Goal: Task Accomplishment & Management: Complete application form

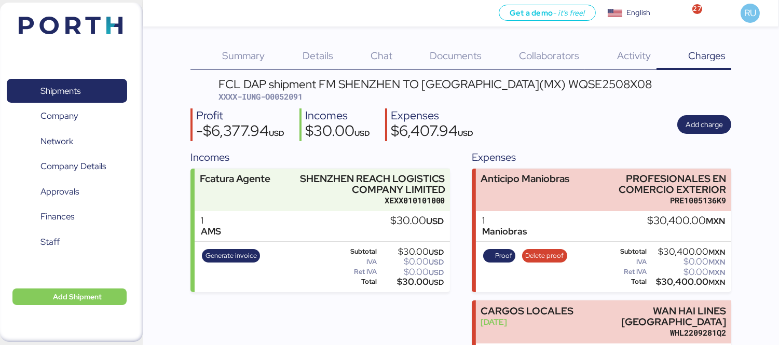
click at [72, 308] on div "Shipments 0 Company 0 Network 0 Company Details 0 Approvals 0 Finances 0 Staff …" at bounding box center [71, 172] width 143 height 339
click at [79, 301] on span "Add Shipment" at bounding box center [77, 296] width 49 height 12
click at [76, 260] on div "Add Shipment Manually" at bounding box center [61, 263] width 80 height 15
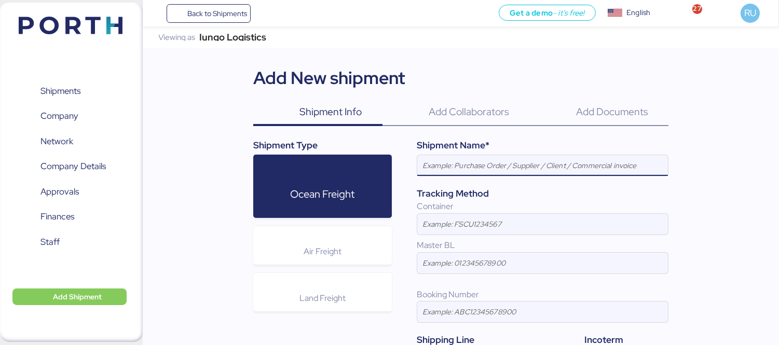
paste input "[PERSON_NAME] - BMA // 1x40 HQ // :[GEOGRAPHIC_DATA] (BRRIG)- [GEOGRAPHIC_DATA]…"
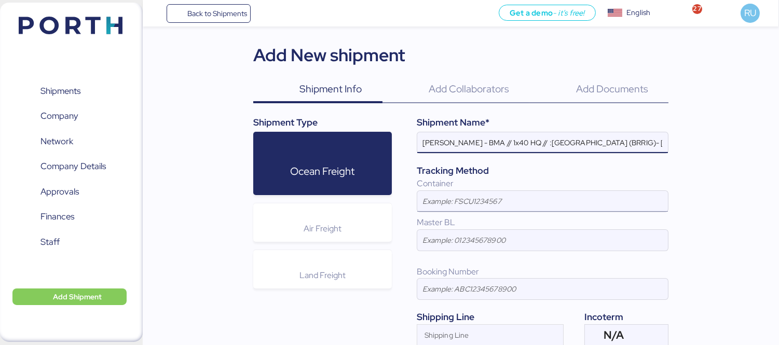
scroll to position [23, 0]
type input "[PERSON_NAME] - BMA // 1x40 HQ // :[GEOGRAPHIC_DATA] (BRRIG)- [GEOGRAPHIC_DATA]…"
click at [494, 242] on input at bounding box center [542, 239] width 251 height 21
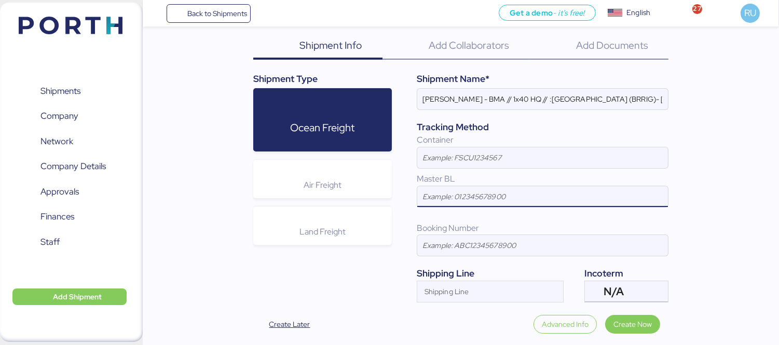
scroll to position [67, 0]
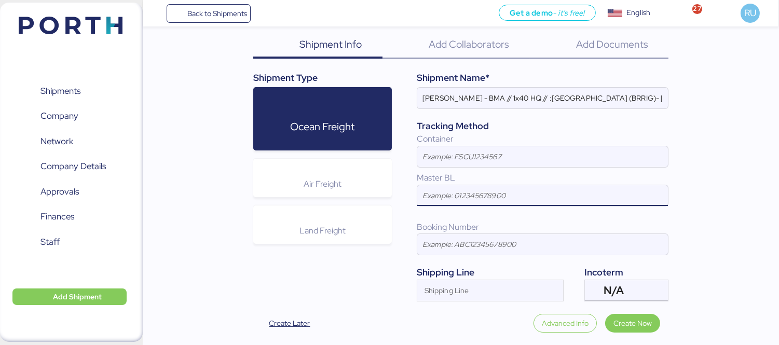
click at [494, 242] on input at bounding box center [542, 244] width 251 height 21
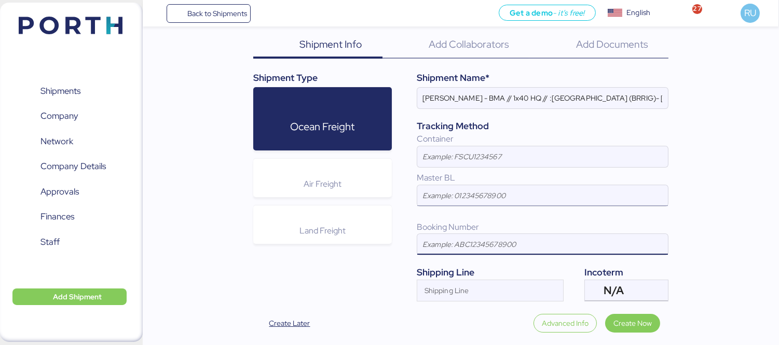
paste input "[PERSON_NAME]-BMA//1X40HQ//:RIOGRANDE(BRRIG)-[GEOGRAPHIC_DATA]//MBL:PENDIENTE-H…"
type input "[PERSON_NAME]-BMA//1X40HQ//:RIOGRANDE(BRRIG)-[GEOGRAPHIC_DATA]//MBL:PENDIENTE-H…"
click at [494, 242] on input "[PERSON_NAME]-BMA//1X40HQ//:RIOGRANDE(BRRIG)-[GEOGRAPHIC_DATA]//MBL:PENDIENTE-H…" at bounding box center [542, 244] width 251 height 21
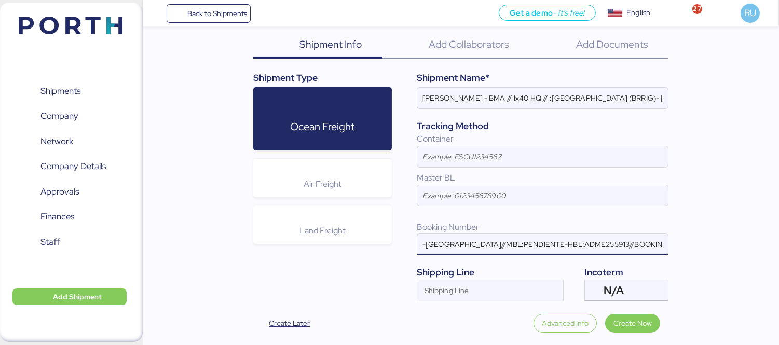
click at [494, 242] on input "[PERSON_NAME]-BMA//1X40HQ//:RIOGRANDE(BRRIG)-[GEOGRAPHIC_DATA]//MBL:PENDIENTE-H…" at bounding box center [542, 244] width 251 height 21
click at [511, 288] on input "Shipping Line" at bounding box center [480, 293] width 127 height 12
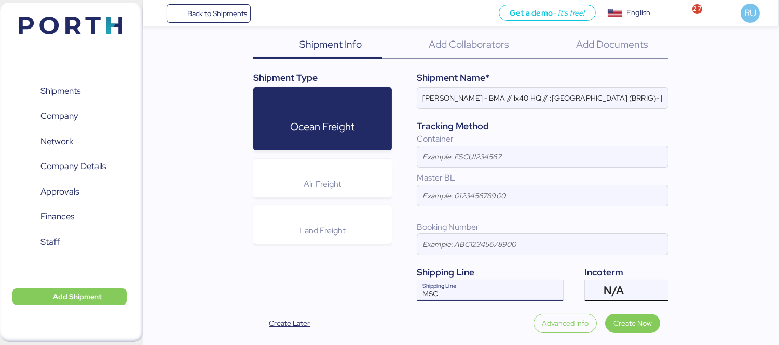
type input "MSC"
click at [633, 286] on div "N/A" at bounding box center [624, 290] width 43 height 21
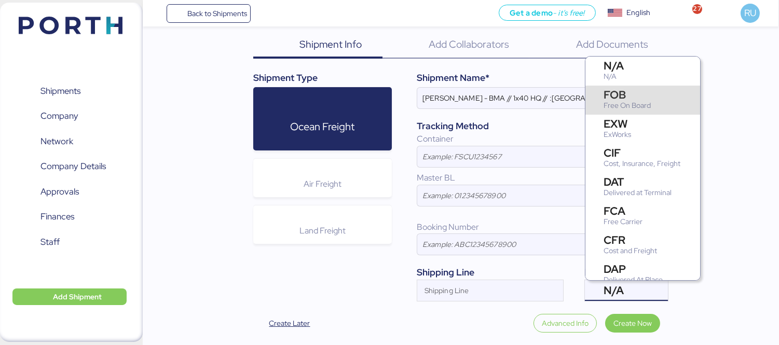
click at [629, 110] on div "Free On Board" at bounding box center [626, 105] width 47 height 11
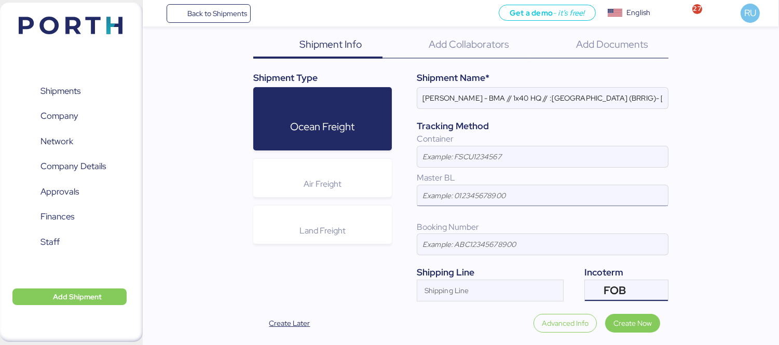
scroll to position [100, 0]
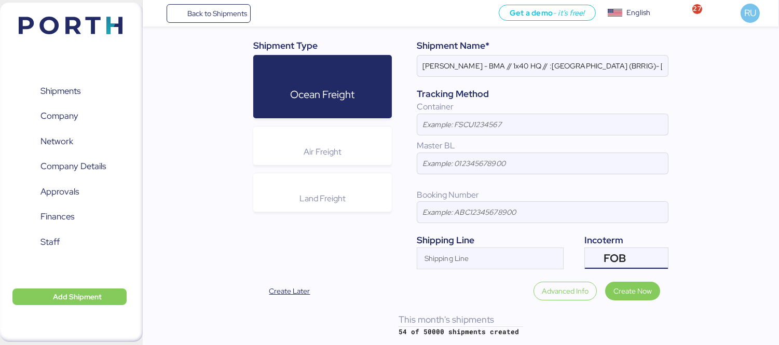
click at [449, 223] on div at bounding box center [543, 212] width 252 height 22
click at [449, 223] on input at bounding box center [542, 212] width 251 height 21
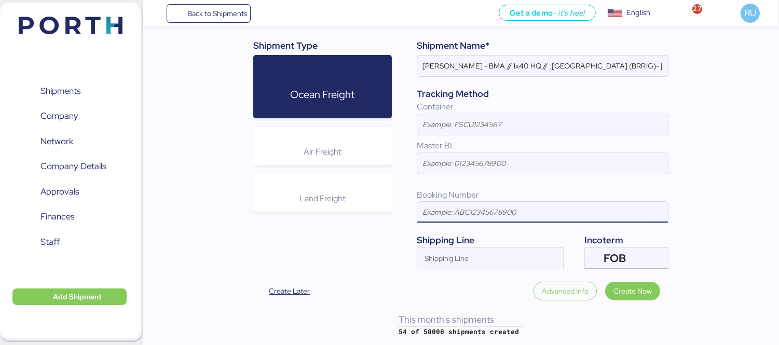
click at [474, 219] on input at bounding box center [542, 212] width 251 height 21
paste input "EBKG14248708"
type input "EBKG14248708"
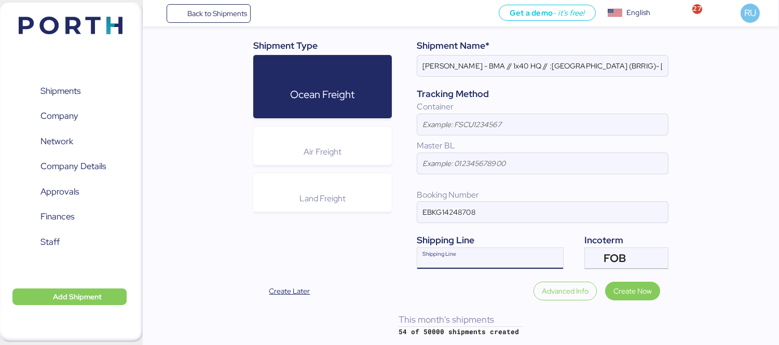
click at [547, 253] on div at bounding box center [553, 258] width 19 height 21
click at [509, 260] on input "MSC" at bounding box center [480, 261] width 127 height 12
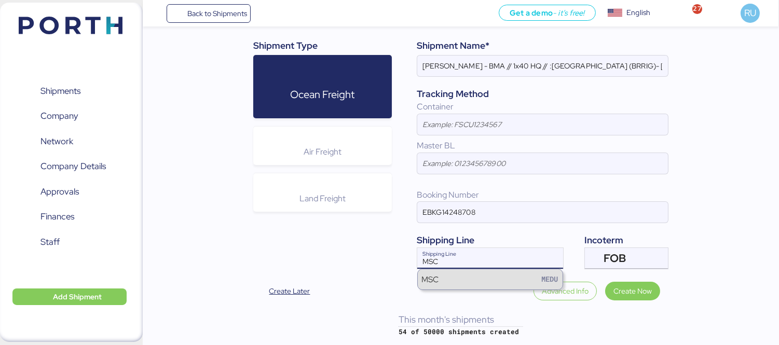
type input "MSC"
click at [498, 284] on div "MSC MEDU" at bounding box center [490, 279] width 145 height 20
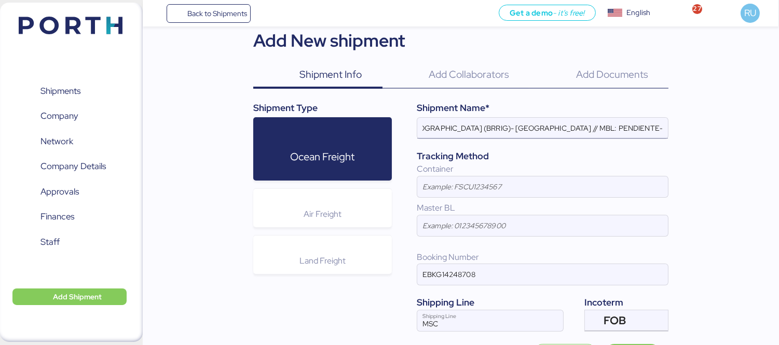
scroll to position [0, 153]
click at [581, 131] on input "[PERSON_NAME] - BMA // 1x40 HQ // :[GEOGRAPHIC_DATA] (BRRIG)- [GEOGRAPHIC_DATA]…" at bounding box center [542, 128] width 251 height 21
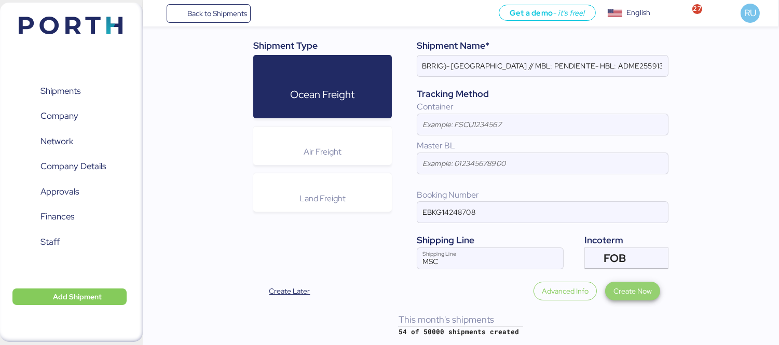
click at [634, 287] on span "Create Now" at bounding box center [632, 291] width 38 height 12
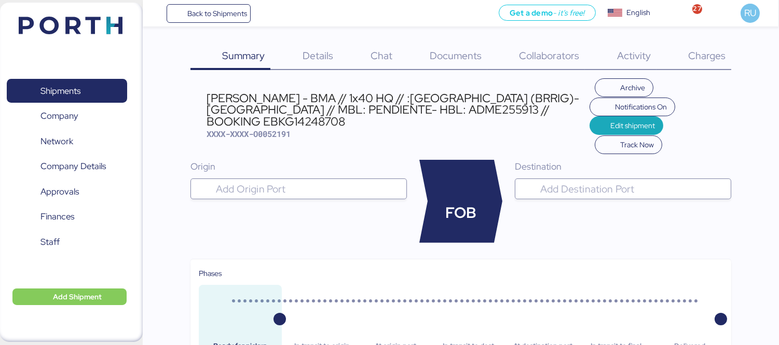
click at [441, 53] on span "Documents" at bounding box center [456, 55] width 52 height 13
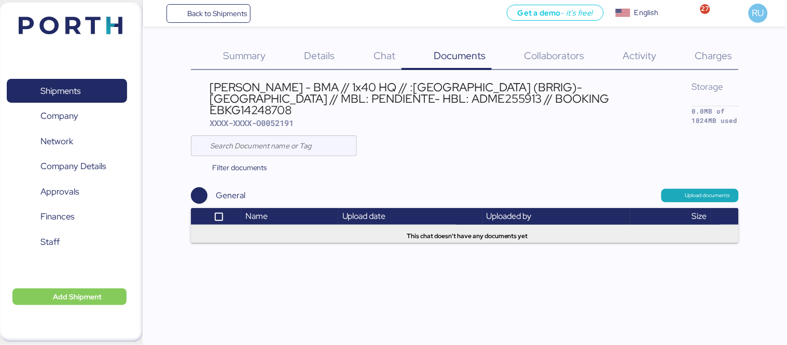
click at [309, 52] on span "Details" at bounding box center [319, 55] width 31 height 13
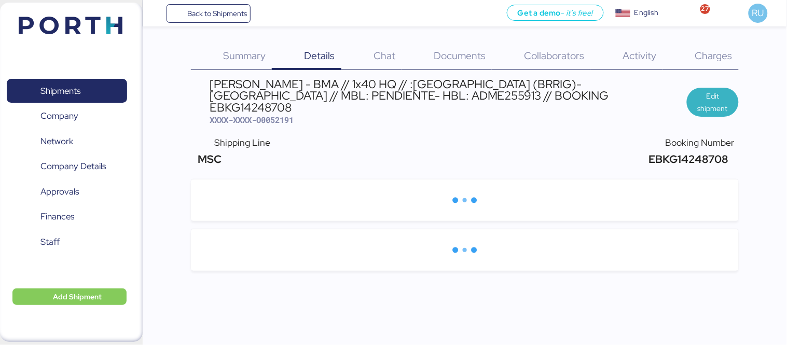
click at [730, 96] on span "Edit shipment" at bounding box center [713, 102] width 52 height 29
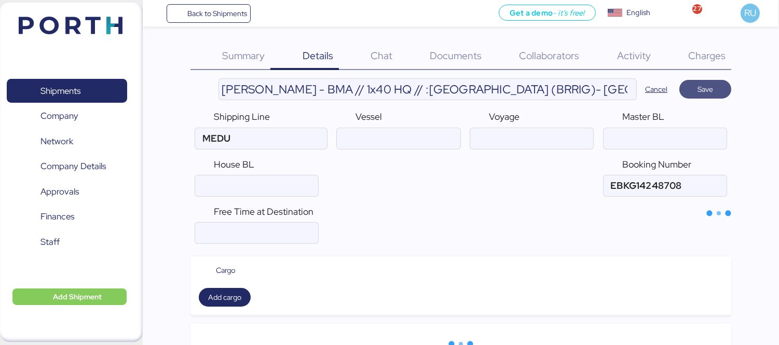
type input "MSC"
click at [272, 185] on input "ocean" at bounding box center [256, 185] width 123 height 21
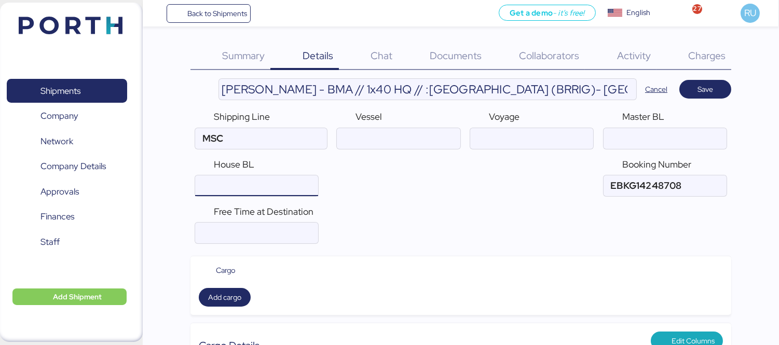
type input "V"
paste input "ADME255913"
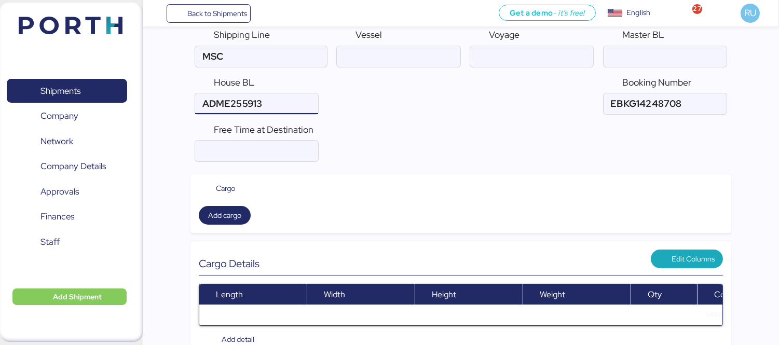
scroll to position [81, 0]
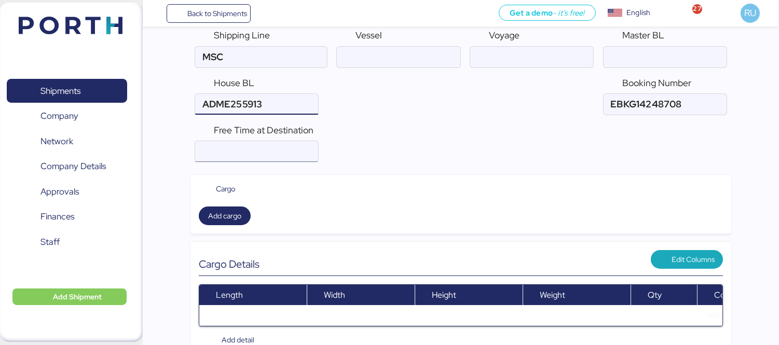
type input "ADME255913"
click at [292, 154] on input "number" at bounding box center [256, 151] width 123 height 21
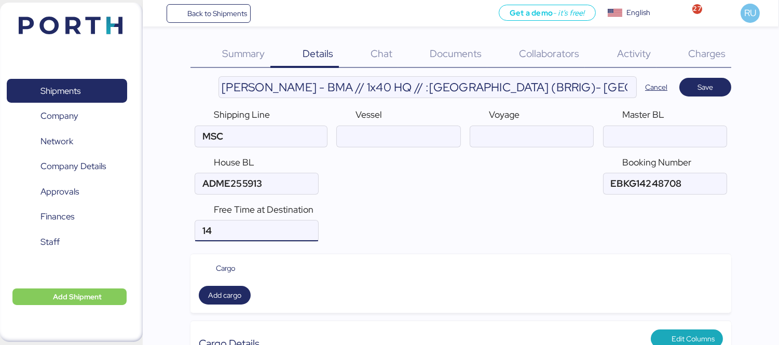
scroll to position [0, 0]
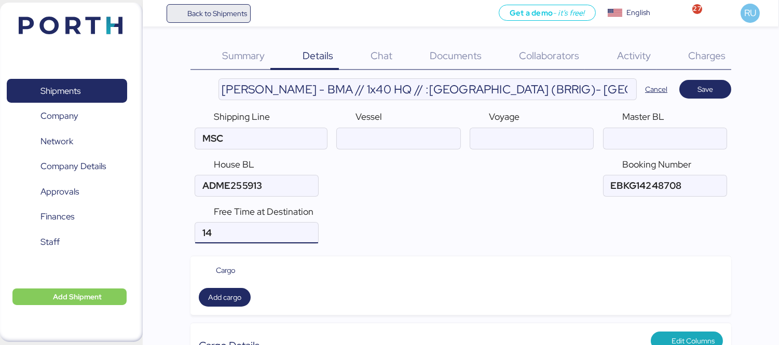
type input "14"
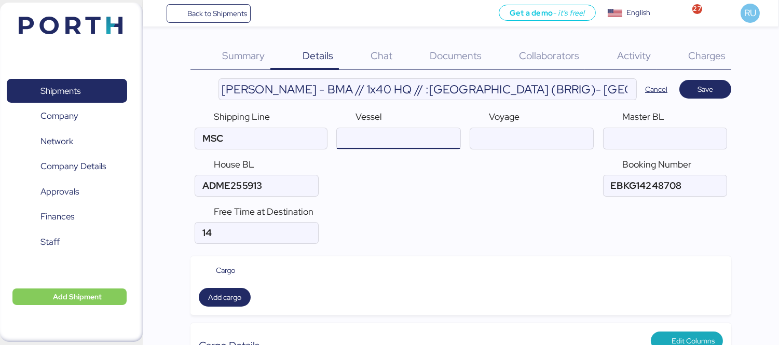
click at [399, 143] on input "ocean" at bounding box center [398, 138] width 123 height 21
paste input "MSC PHOENIX/2534N"
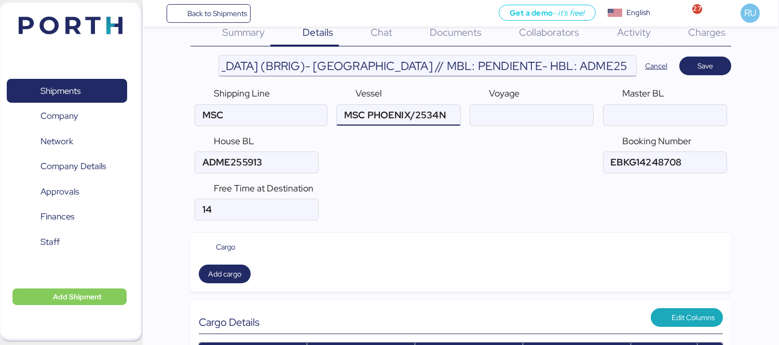
scroll to position [0, 313]
type input "MSC PHOENIX/2534N"
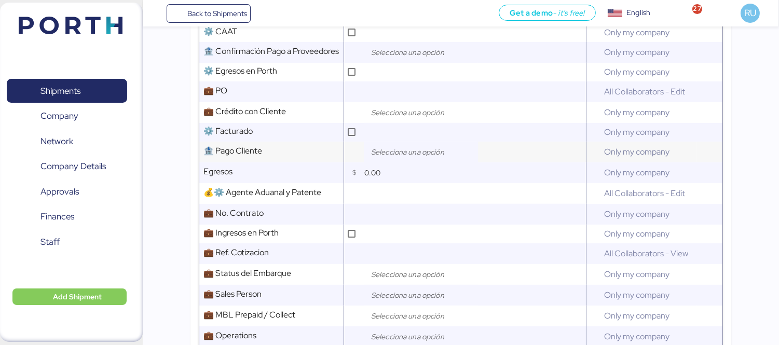
scroll to position [708, 0]
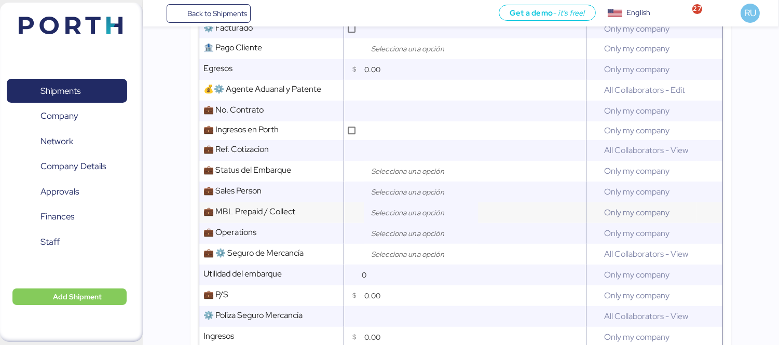
click at [377, 219] on input "search" at bounding box center [423, 212] width 109 height 12
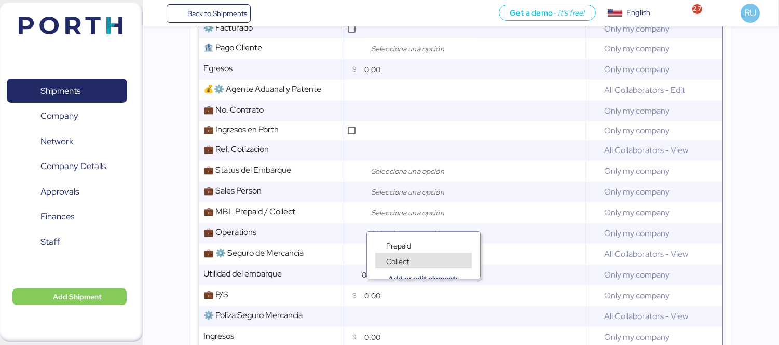
click at [394, 258] on span "Collect" at bounding box center [397, 261] width 23 height 9
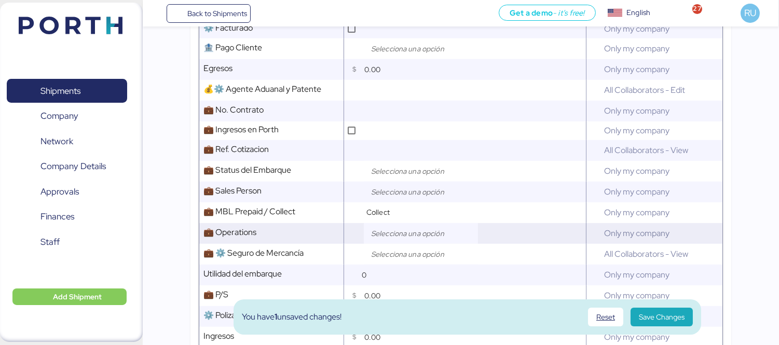
click at [414, 234] on div at bounding box center [421, 233] width 114 height 21
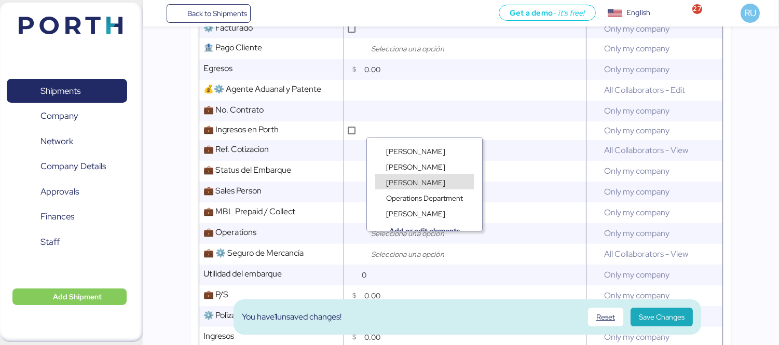
click at [407, 183] on span "[PERSON_NAME]" at bounding box center [415, 182] width 59 height 9
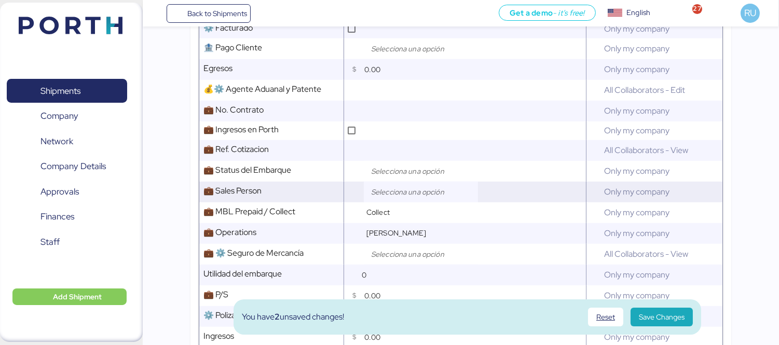
click at [386, 198] on input "search" at bounding box center [423, 192] width 109 height 12
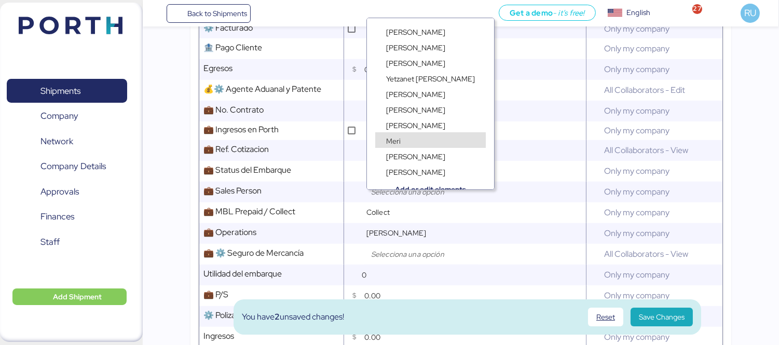
scroll to position [7, 0]
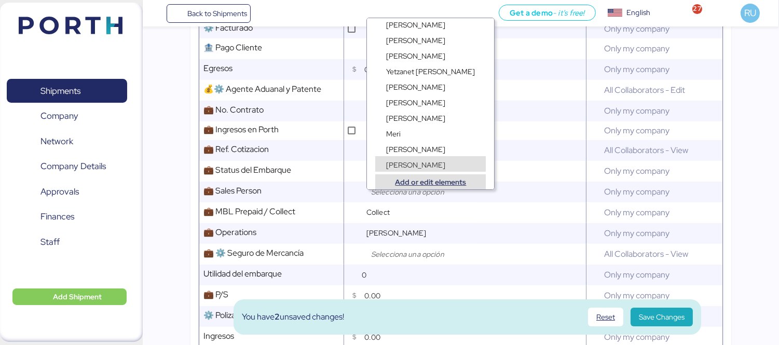
click at [412, 175] on div "Add or edit elements" at bounding box center [430, 182] width 110 height 16
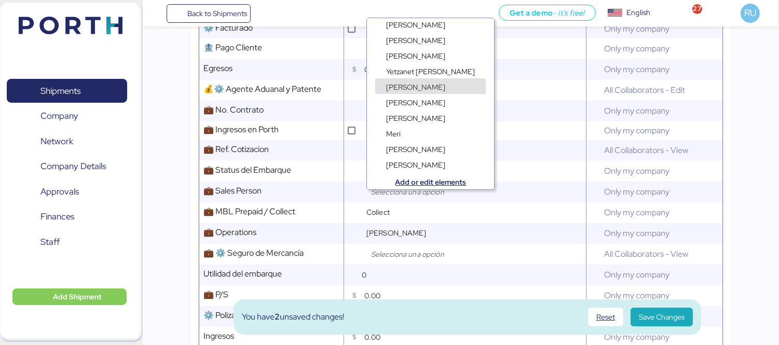
click at [402, 89] on div "[PERSON_NAME]" at bounding box center [430, 97] width 127 height 16
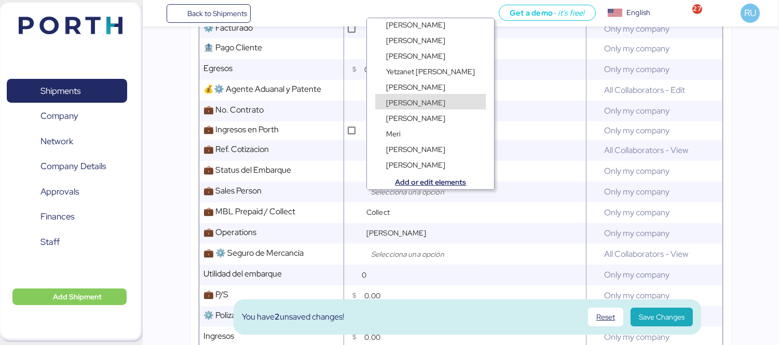
click at [418, 89] on div "[PERSON_NAME]" at bounding box center [430, 97] width 127 height 16
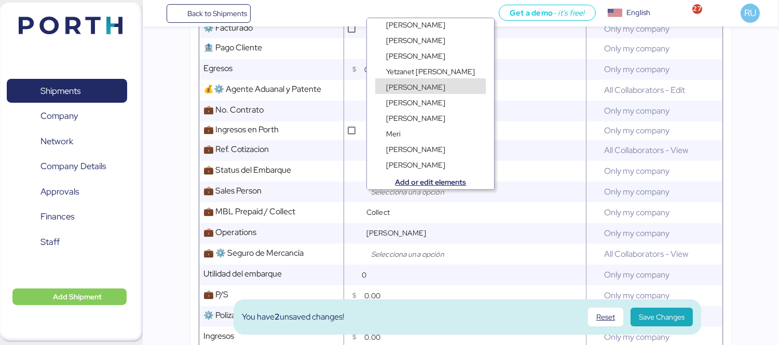
click at [419, 82] on span "[PERSON_NAME]" at bounding box center [415, 86] width 59 height 9
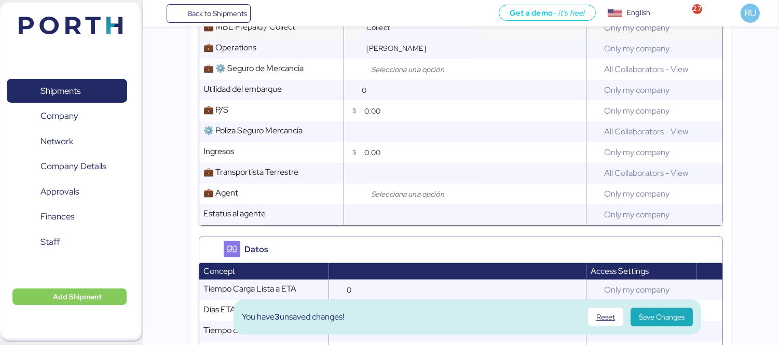
scroll to position [919, 0]
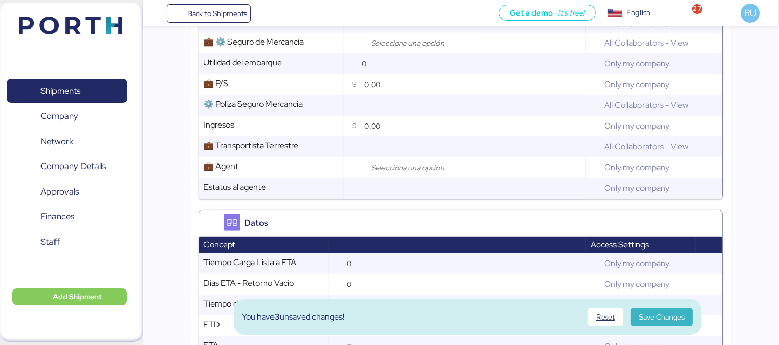
click at [667, 315] on span "Save Changes" at bounding box center [662, 317] width 46 height 12
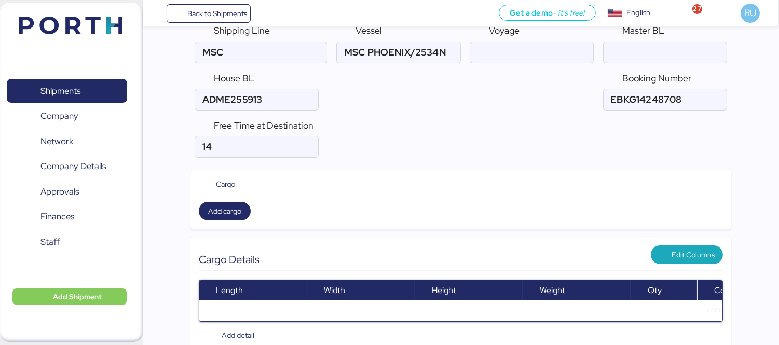
scroll to position [0, 0]
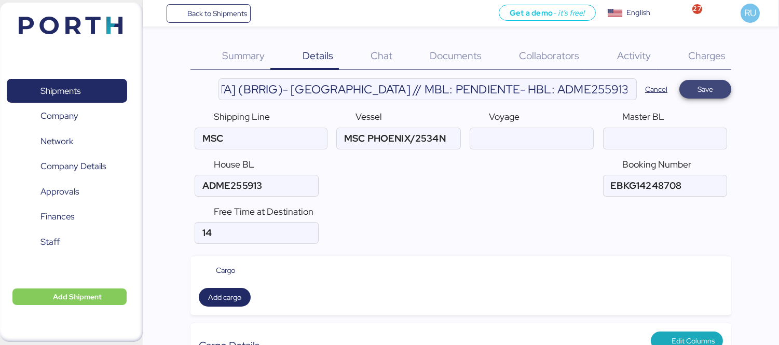
click at [725, 86] on span "Save" at bounding box center [705, 89] width 52 height 19
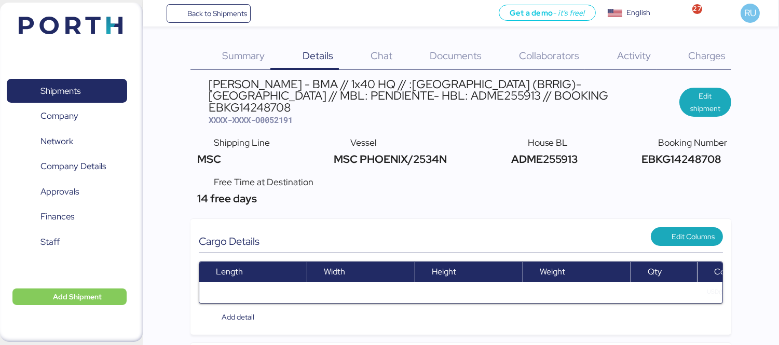
click at [278, 115] on span "XXXX-XXXX-O0052191" at bounding box center [251, 120] width 84 height 10
copy span "O0052191"
click at [406, 100] on div "[PERSON_NAME] - BMA // 1x40 HQ // :[GEOGRAPHIC_DATA] (BRRIG)- [GEOGRAPHIC_DATA]…" at bounding box center [444, 95] width 470 height 35
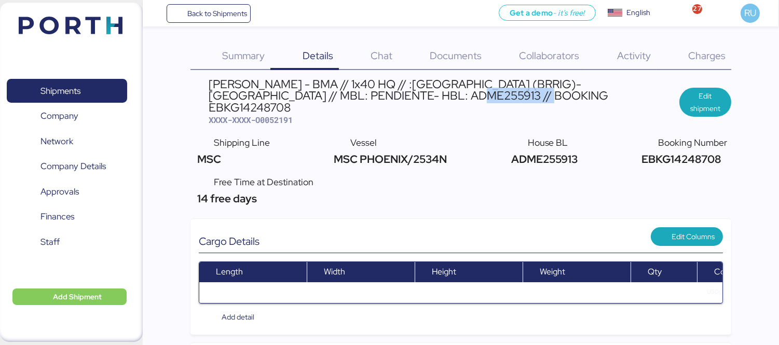
copy div "EBKG14248708"
